Goal: Information Seeking & Learning: Find specific page/section

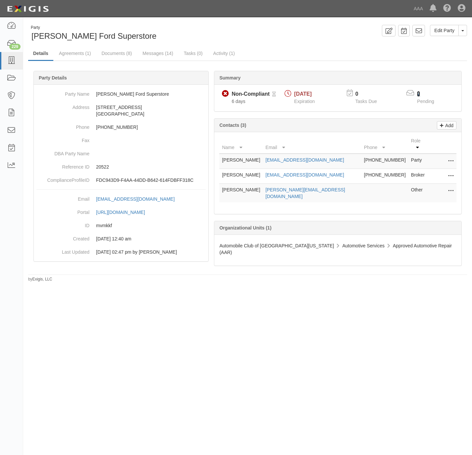
click at [419, 94] on link "2" at bounding box center [418, 94] width 3 height 6
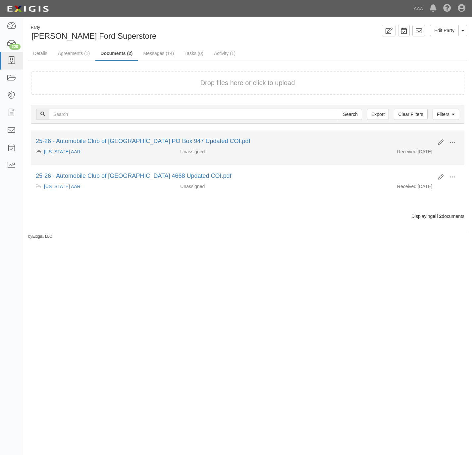
click at [453, 142] on span at bounding box center [452, 142] width 6 height 6
click at [425, 167] on link "View details" at bounding box center [419, 164] width 52 height 12
click at [456, 140] on button at bounding box center [451, 142] width 15 height 11
click at [428, 152] on link "View" at bounding box center [419, 152] width 52 height 12
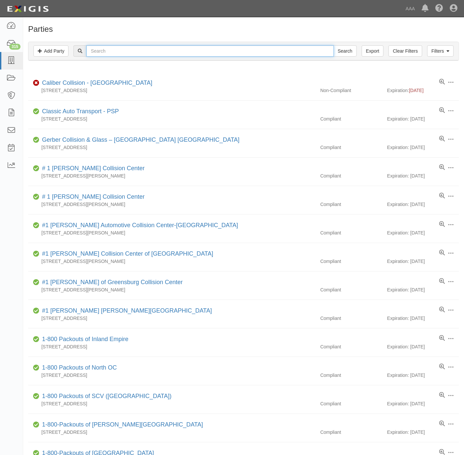
click at [113, 51] on input "text" at bounding box center [209, 50] width 247 height 11
paste input "Hendrick"
type input "Hendrick"
click at [342, 48] on input "Search" at bounding box center [345, 50] width 23 height 11
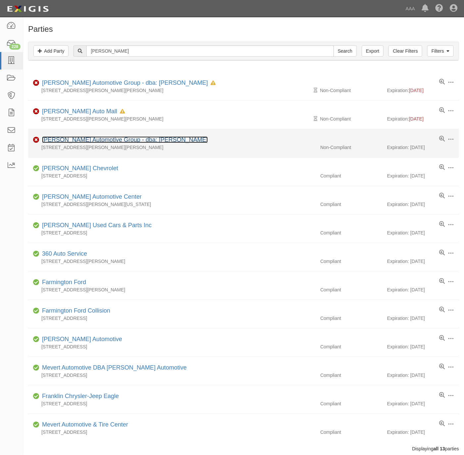
click at [102, 140] on link "[PERSON_NAME] Automotive Group - dba: [PERSON_NAME]" at bounding box center [125, 139] width 166 height 7
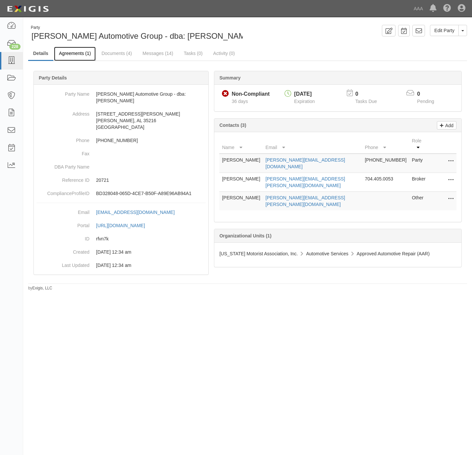
click at [77, 53] on link "Agreements (1)" at bounding box center [75, 54] width 42 height 14
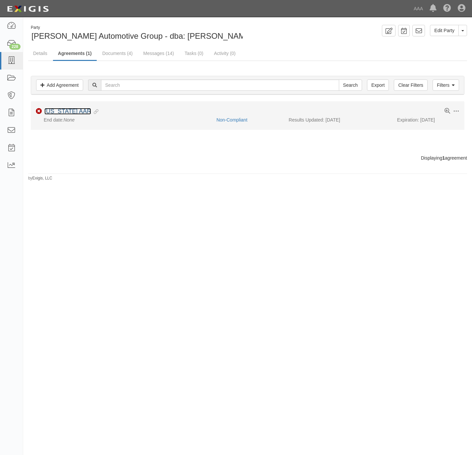
click at [65, 109] on link "Alabama AAR" at bounding box center [67, 111] width 47 height 7
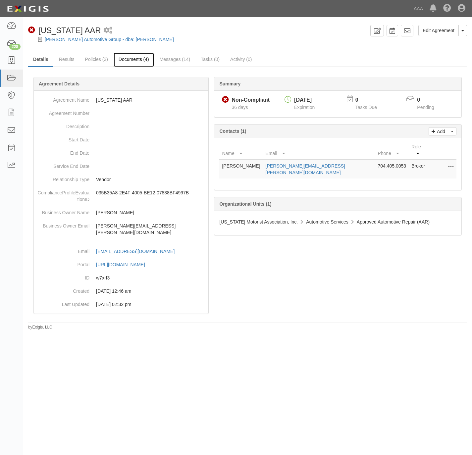
click at [126, 61] on link "Documents (4)" at bounding box center [134, 60] width 40 height 14
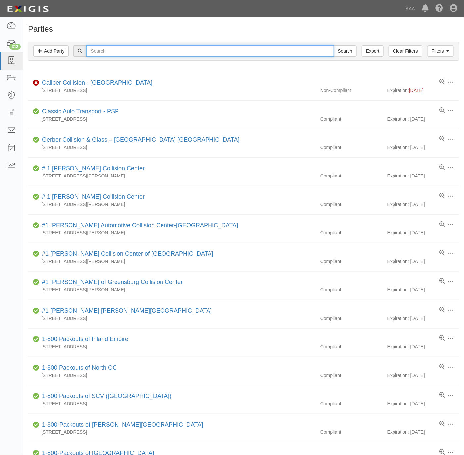
click at [112, 56] on input "text" at bounding box center [209, 50] width 247 height 11
type input "h"
paste input "Hendrick"
type input "Hendrick"
click at [334, 45] on input "Search" at bounding box center [345, 50] width 23 height 11
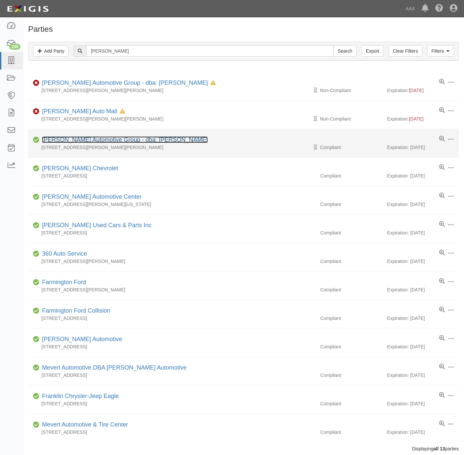
click at [68, 141] on link "[PERSON_NAME] Automotive Group - dba: [PERSON_NAME]" at bounding box center [125, 139] width 166 height 7
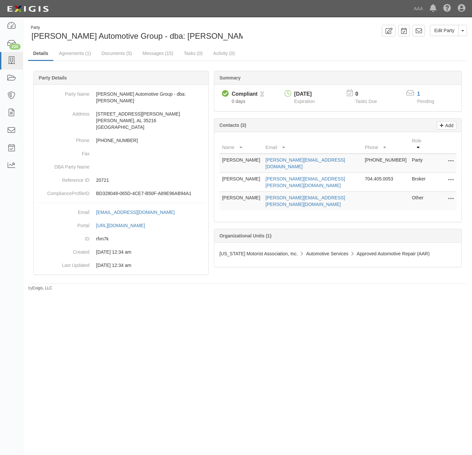
click at [421, 96] on div "1" at bounding box center [429, 94] width 25 height 8
click at [419, 95] on link "1" at bounding box center [418, 94] width 3 height 6
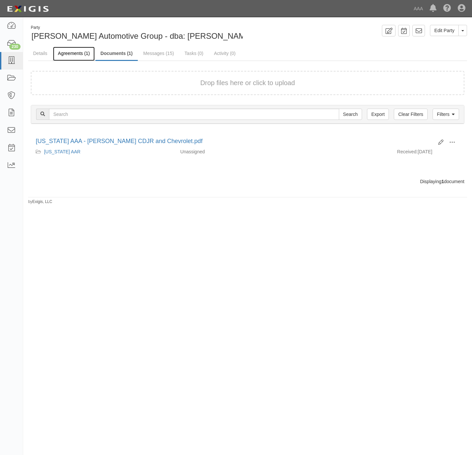
click at [85, 54] on link "Agreements (1)" at bounding box center [74, 54] width 42 height 14
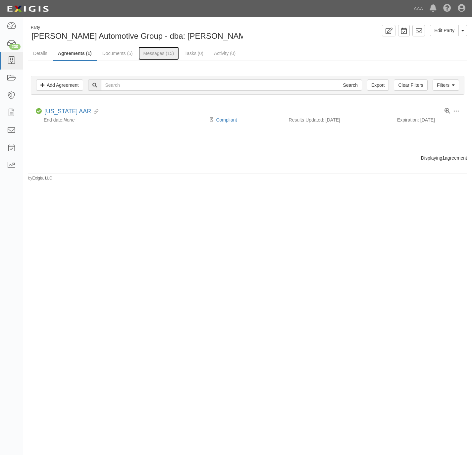
click at [157, 52] on link "Messages (15)" at bounding box center [158, 53] width 41 height 13
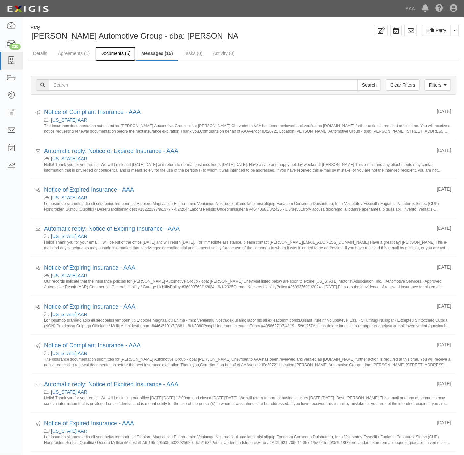
click at [114, 51] on link "Documents (5)" at bounding box center [115, 54] width 40 height 14
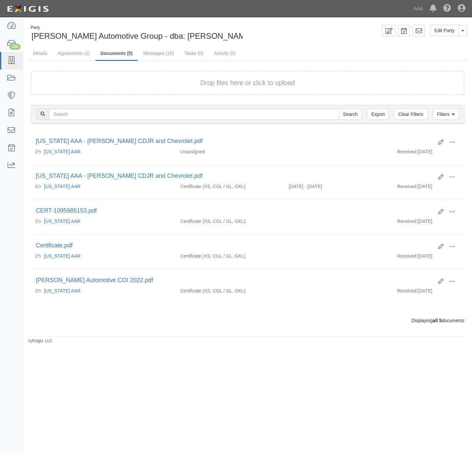
click at [326, 43] on div "Party Hendrick Automotive Group - dba: Hendrick Chevrolet Edit Party Toggle Par…" at bounding box center [247, 184] width 448 height 319
click at [12, 60] on icon at bounding box center [11, 61] width 9 height 8
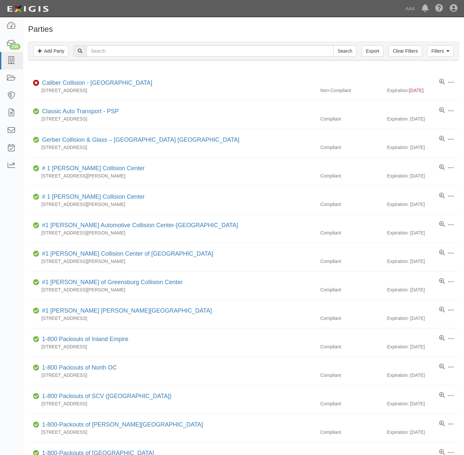
click at [125, 27] on h1 "Parties" at bounding box center [243, 29] width 431 height 9
